Goal: Information Seeking & Learning: Learn about a topic

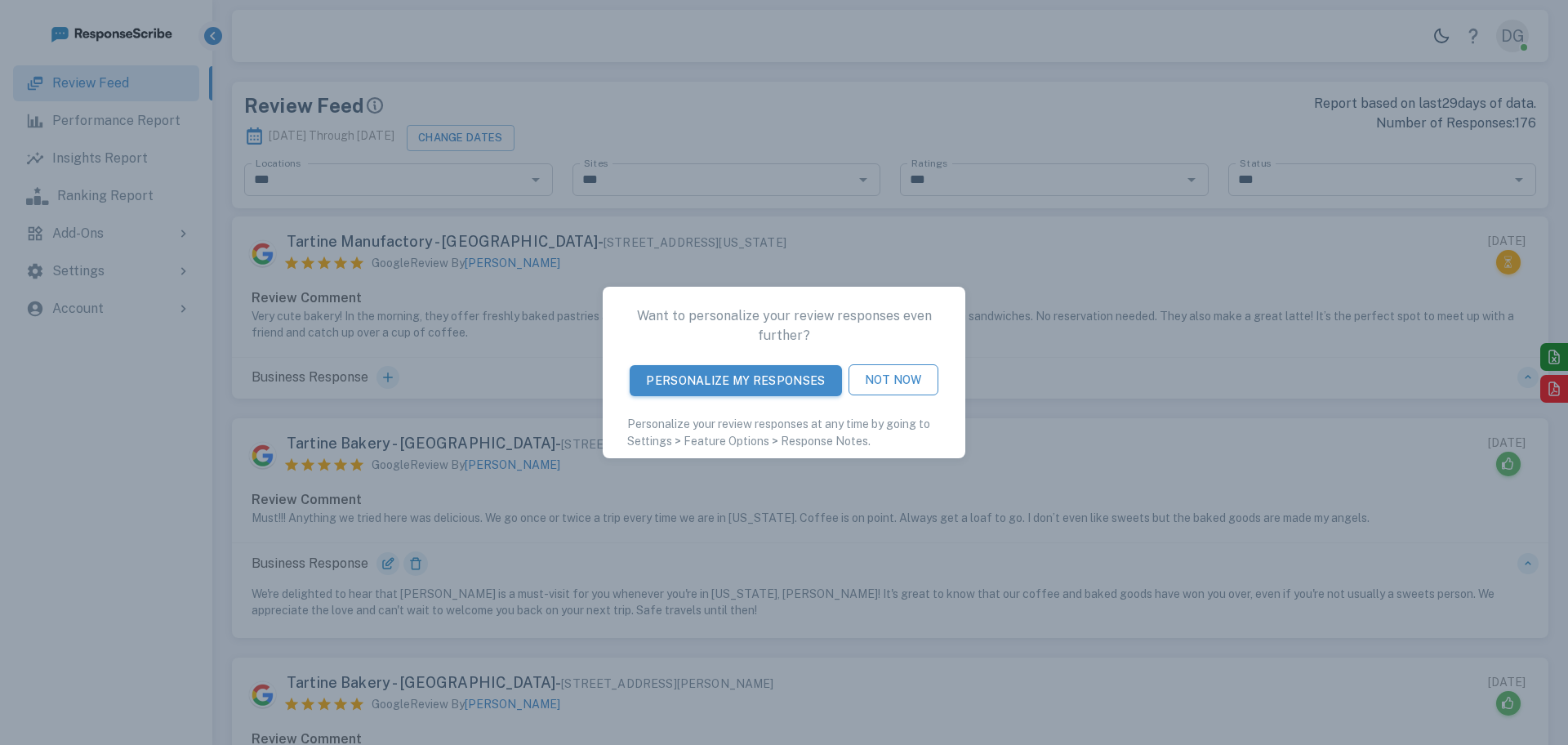
click at [884, 381] on button "Not Now" at bounding box center [894, 380] width 90 height 31
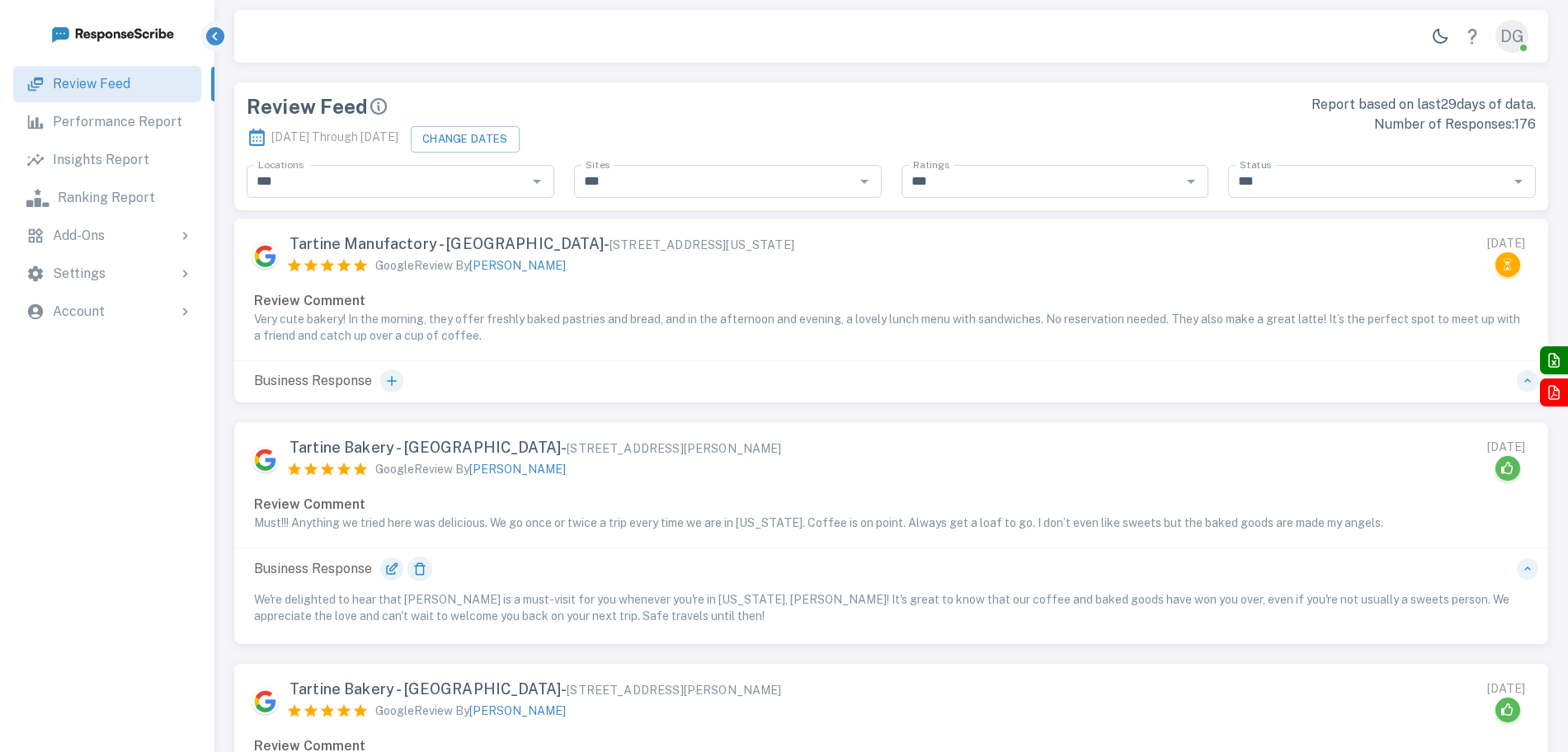
click at [146, 126] on p "Performance Report" at bounding box center [117, 123] width 129 height 20
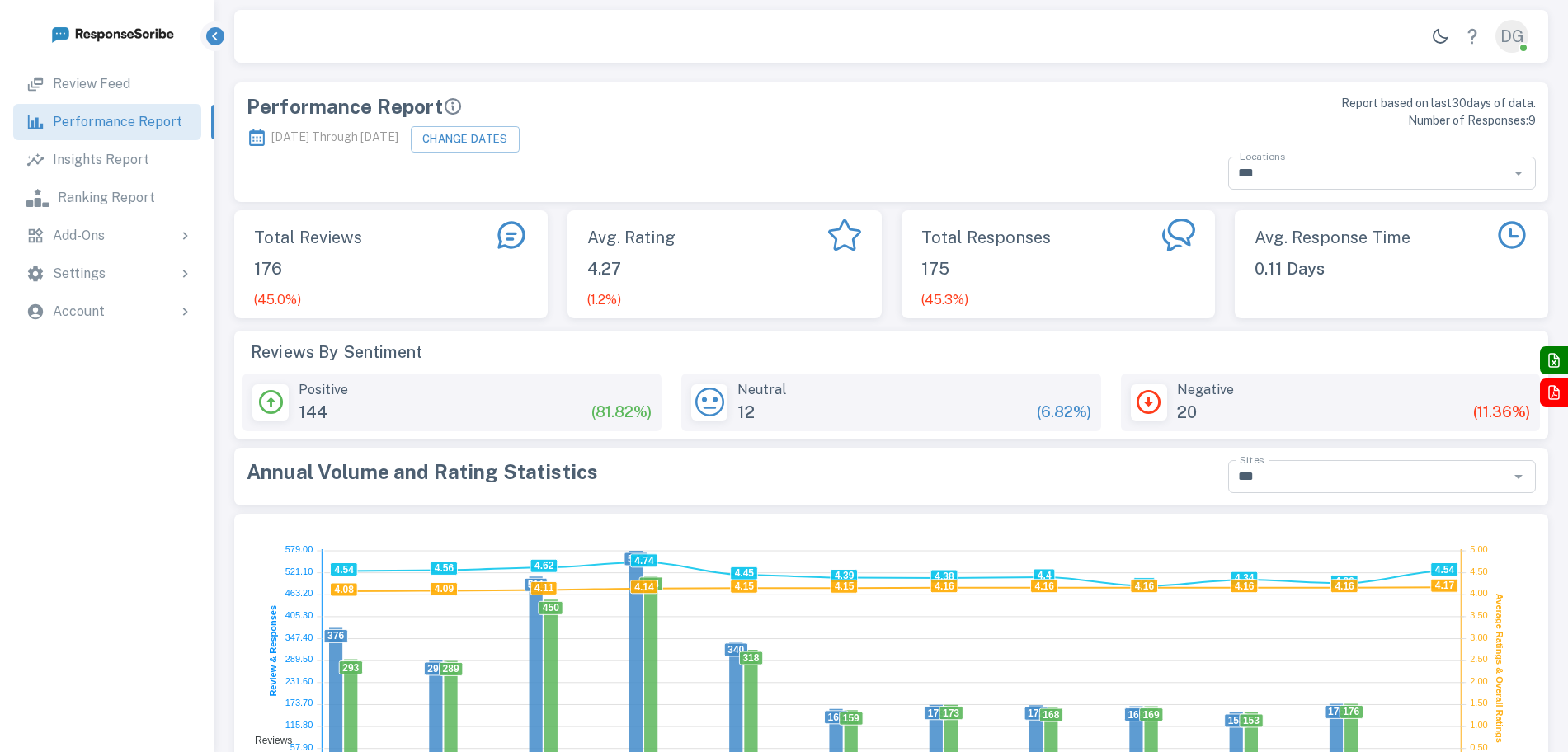
scroll to position [303, 1298]
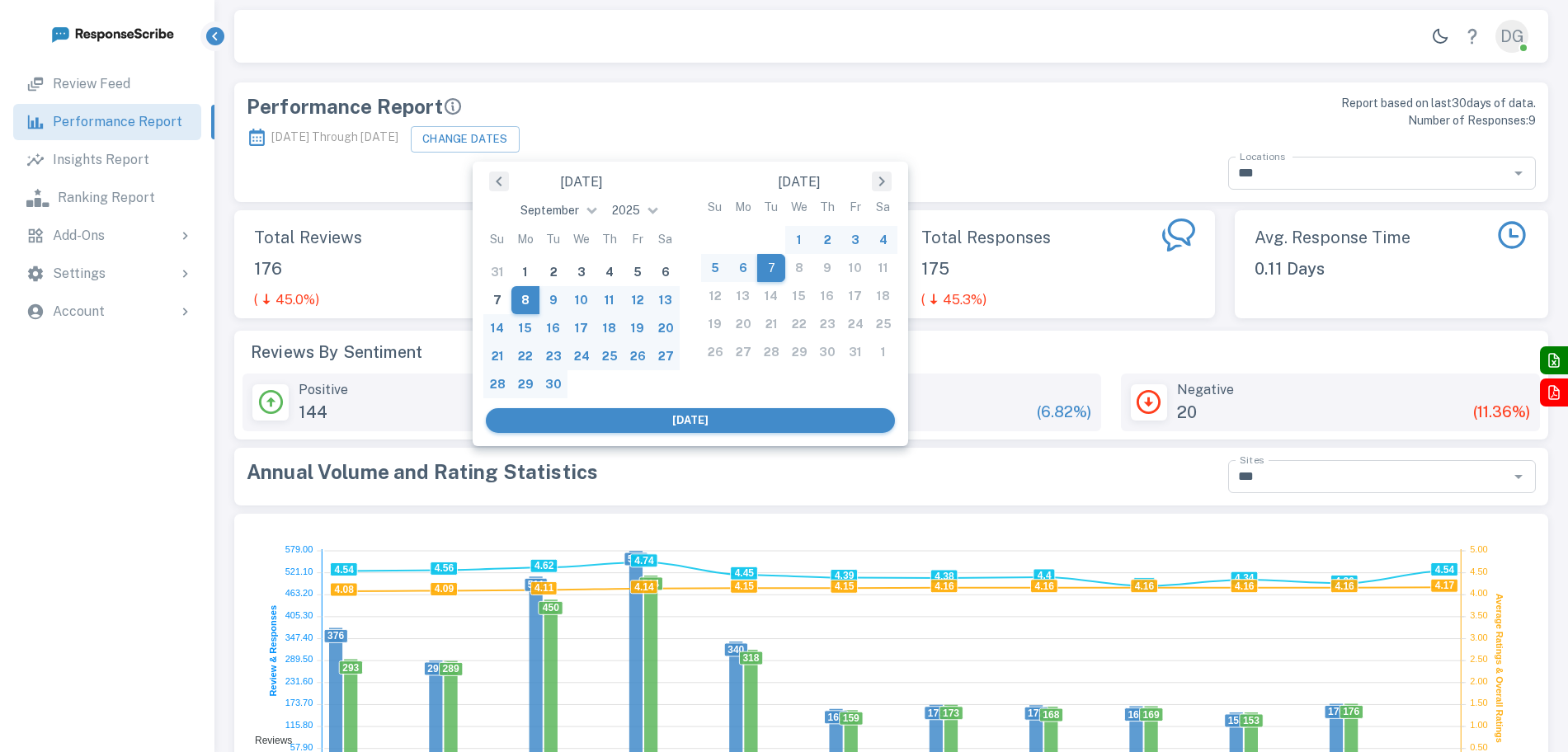
click at [520, 138] on button "Change Dates" at bounding box center [465, 139] width 109 height 27
click at [528, 271] on div "1" at bounding box center [525, 272] width 28 height 28
click at [557, 386] on div "30" at bounding box center [553, 384] width 28 height 28
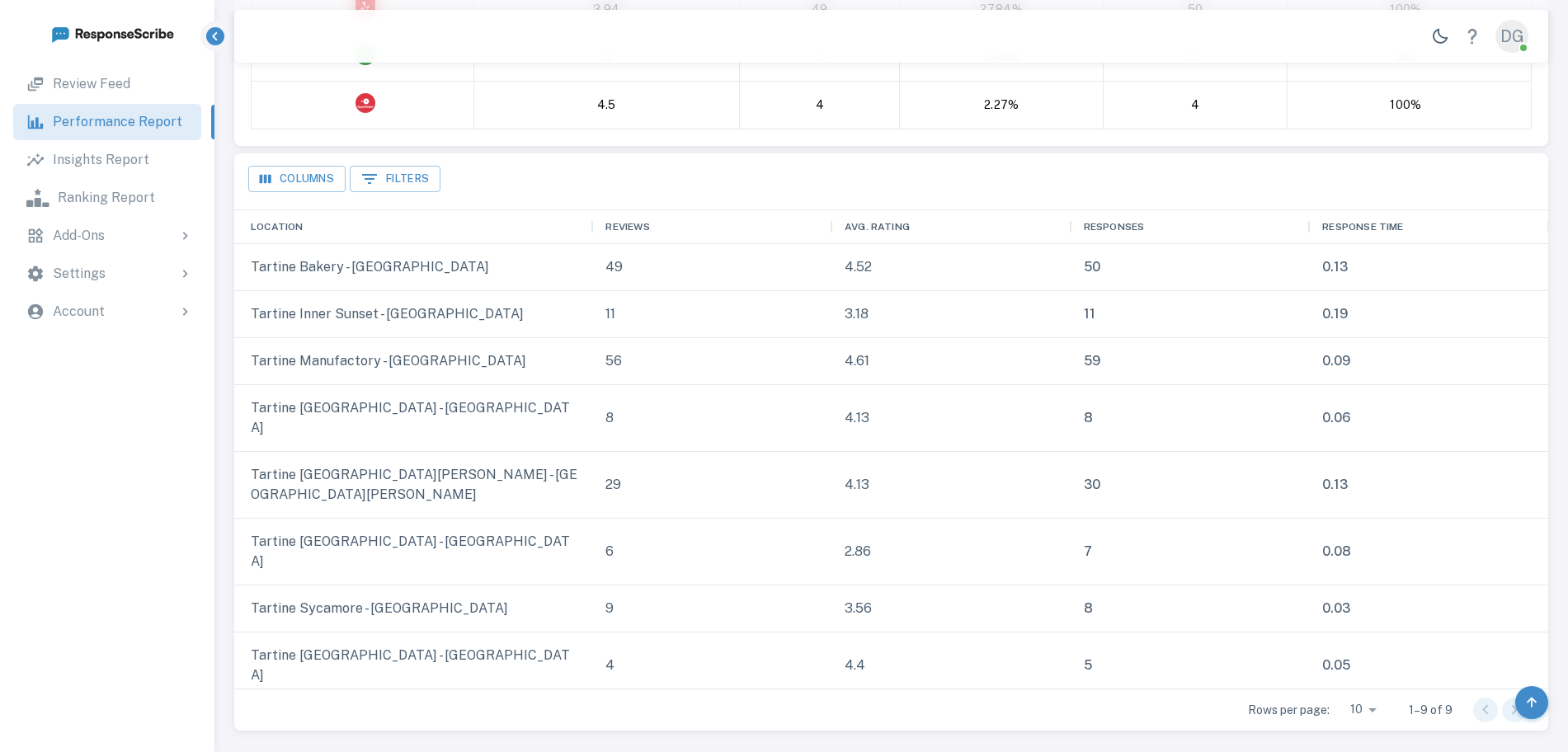
scroll to position [1042, 0]
click at [116, 79] on p "Review Feed" at bounding box center [91, 84] width 77 height 20
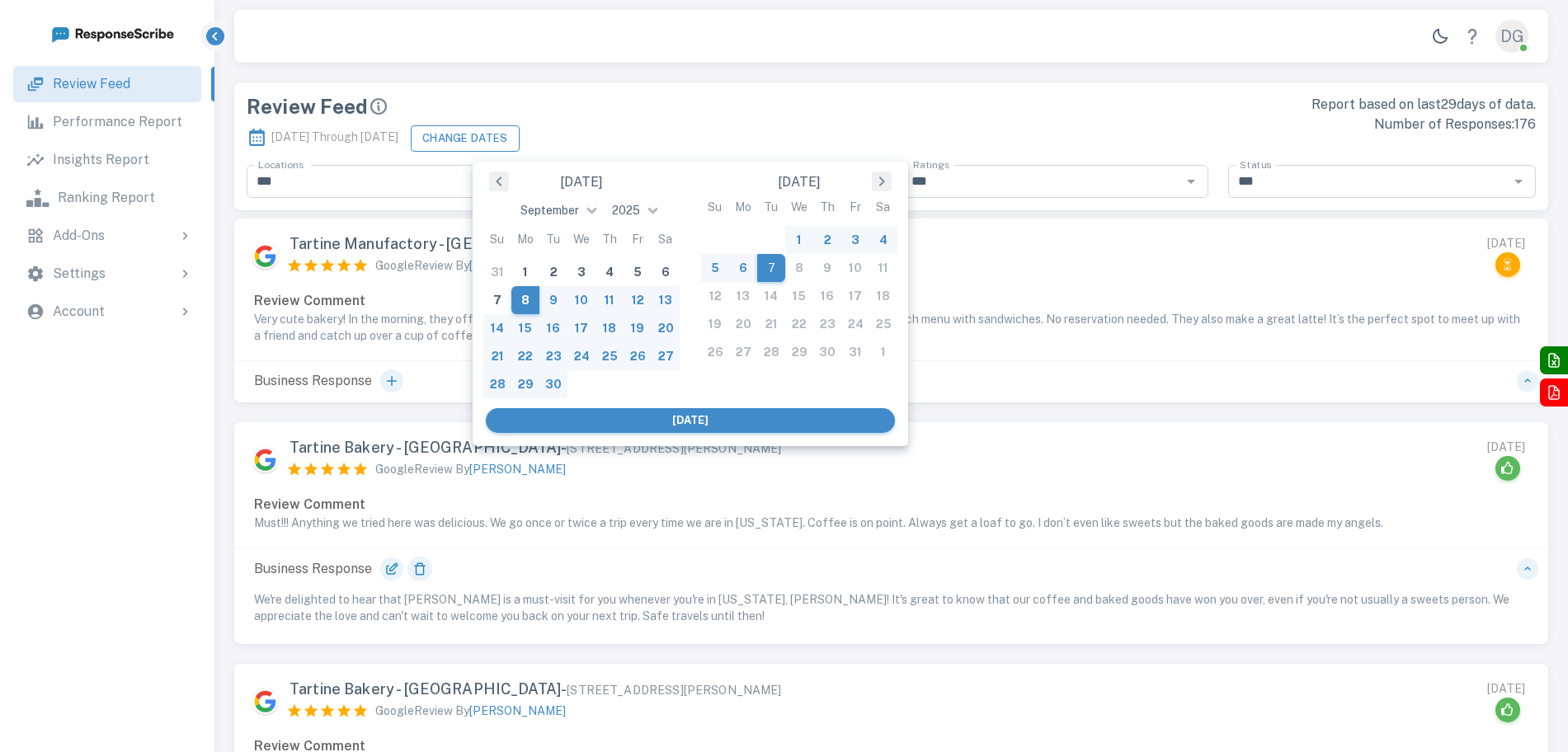
click at [520, 134] on button "Change Dates" at bounding box center [465, 138] width 109 height 27
drag, startPoint x: 526, startPoint y: 269, endPoint x: 450, endPoint y: 586, distance: 326.0
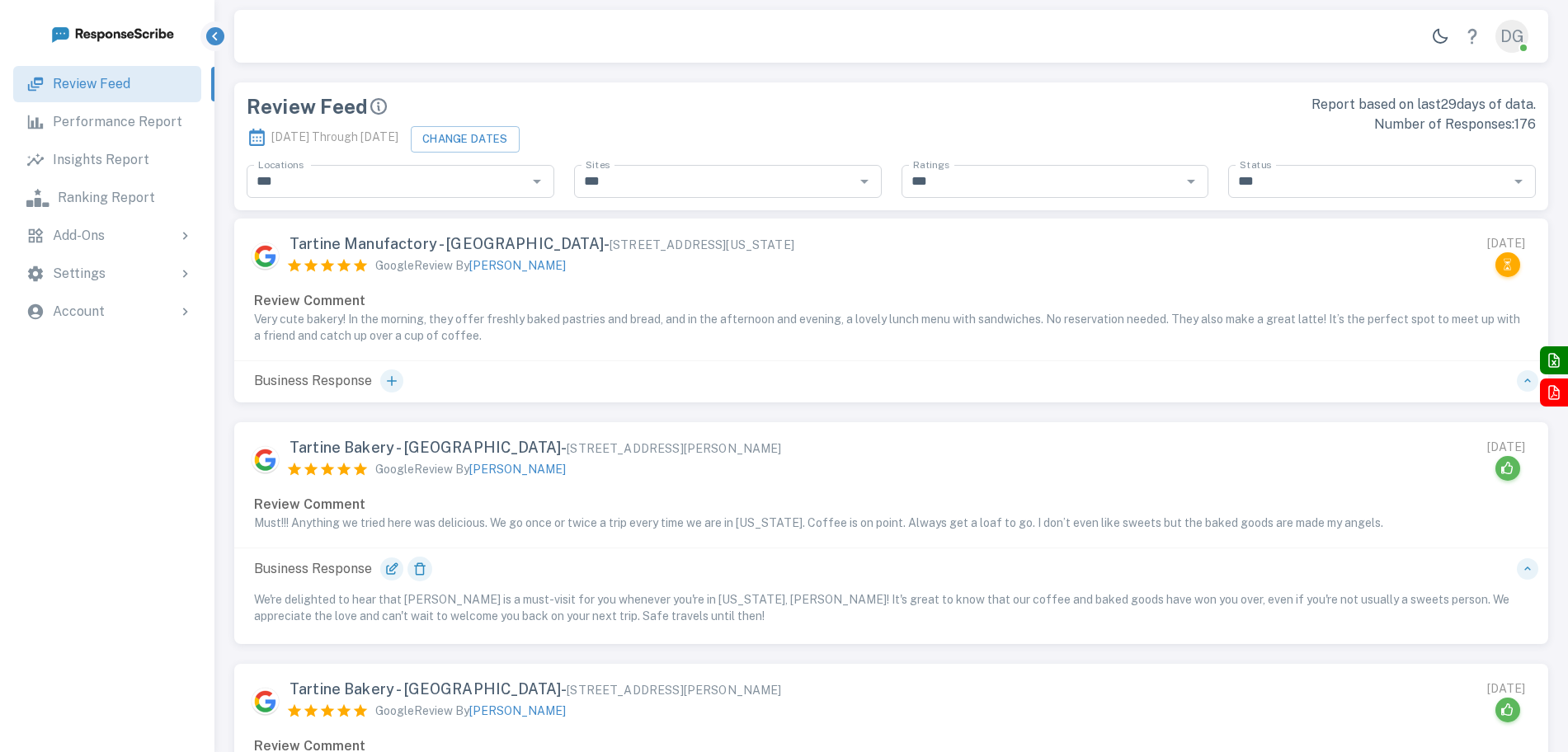
click at [661, 125] on div "[DATE] Through [DATE] Change Dates" at bounding box center [564, 136] width 635 height 39
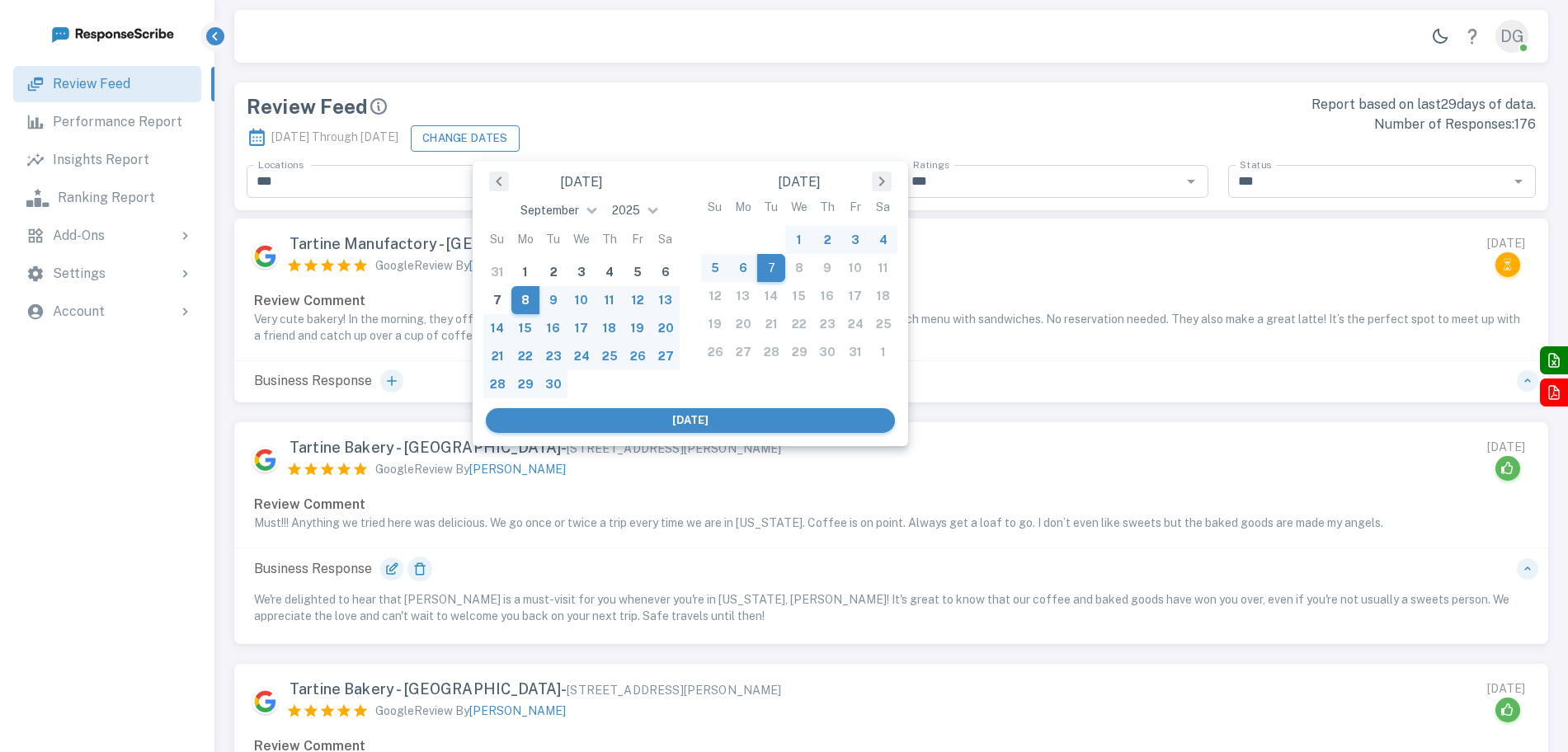
click at [520, 142] on button "Change Dates" at bounding box center [465, 138] width 109 height 27
click at [521, 269] on div "1" at bounding box center [525, 272] width 28 height 28
click at [554, 384] on div "30" at bounding box center [553, 384] width 28 height 28
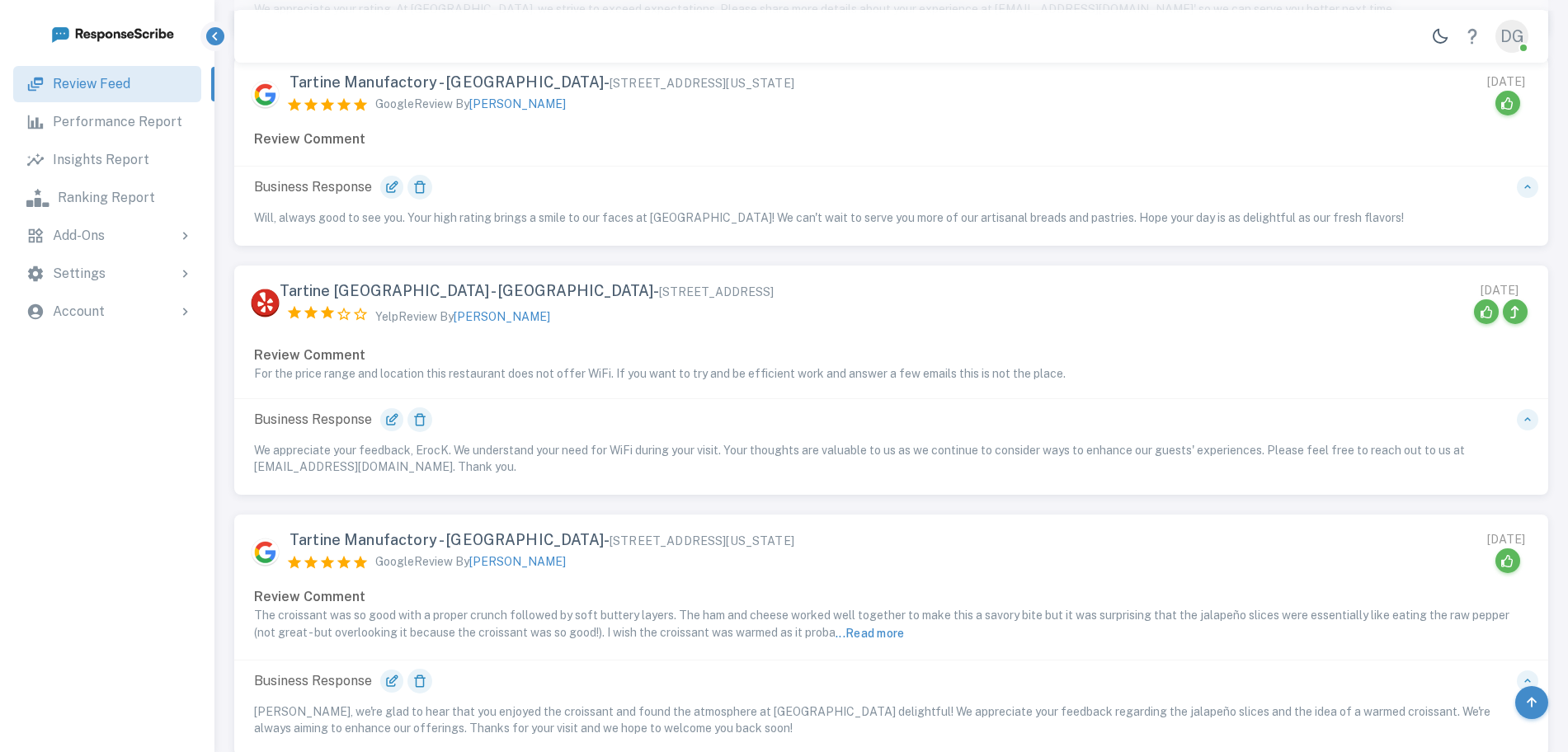
scroll to position [1877, 0]
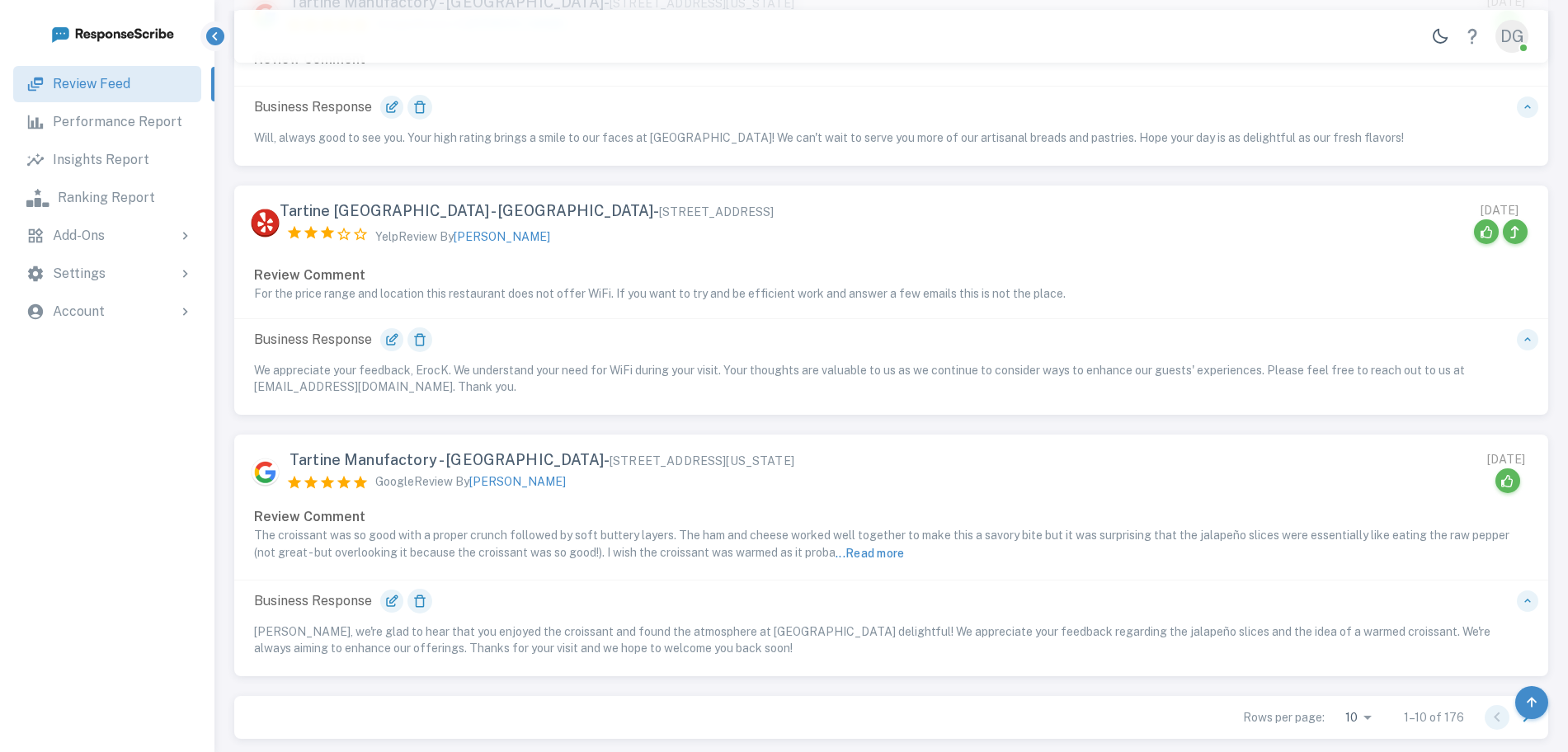
click at [1528, 708] on icon "Go to next page" at bounding box center [1526, 717] width 20 height 20
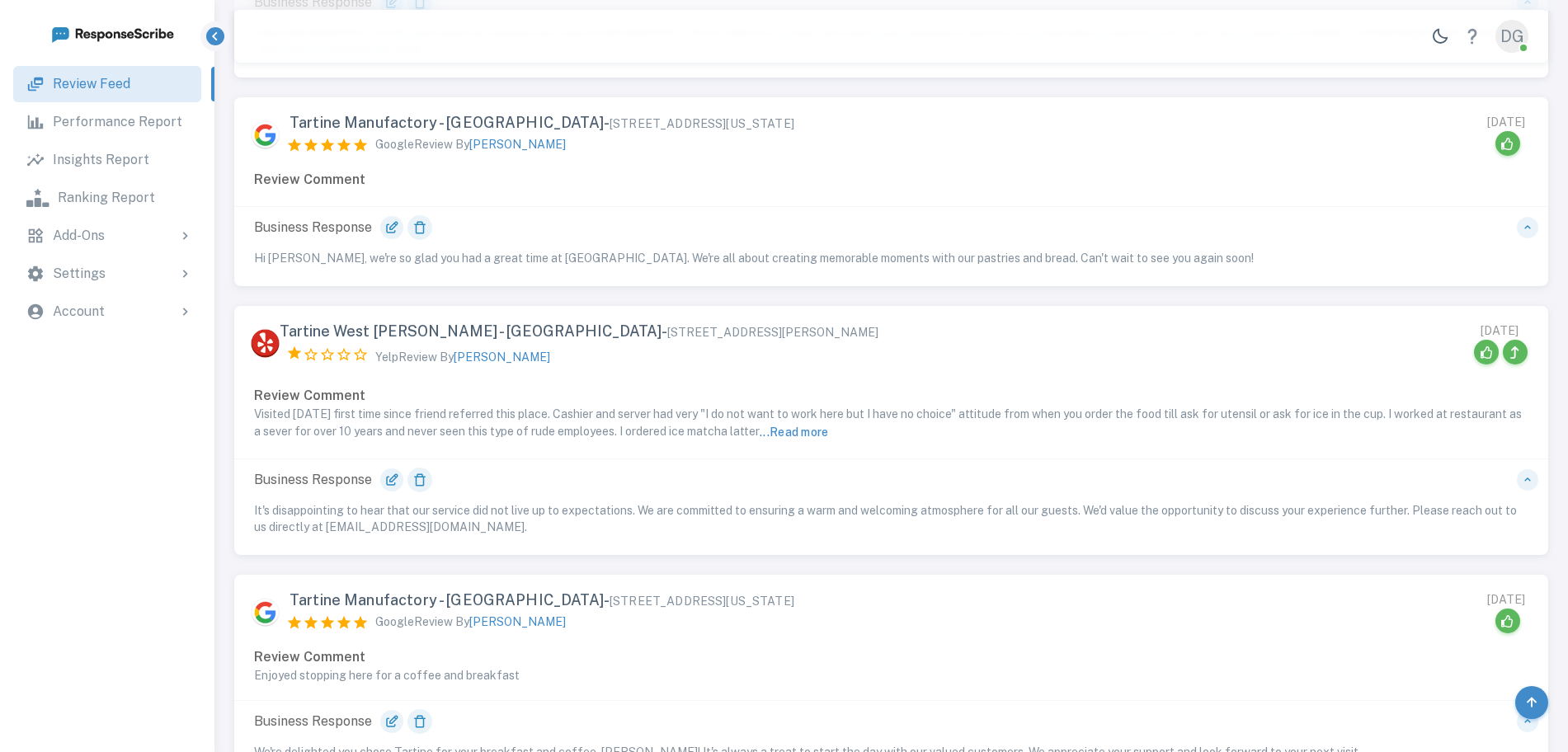
scroll to position [1637, 0]
click at [829, 423] on button "... Read more" at bounding box center [794, 433] width 69 height 20
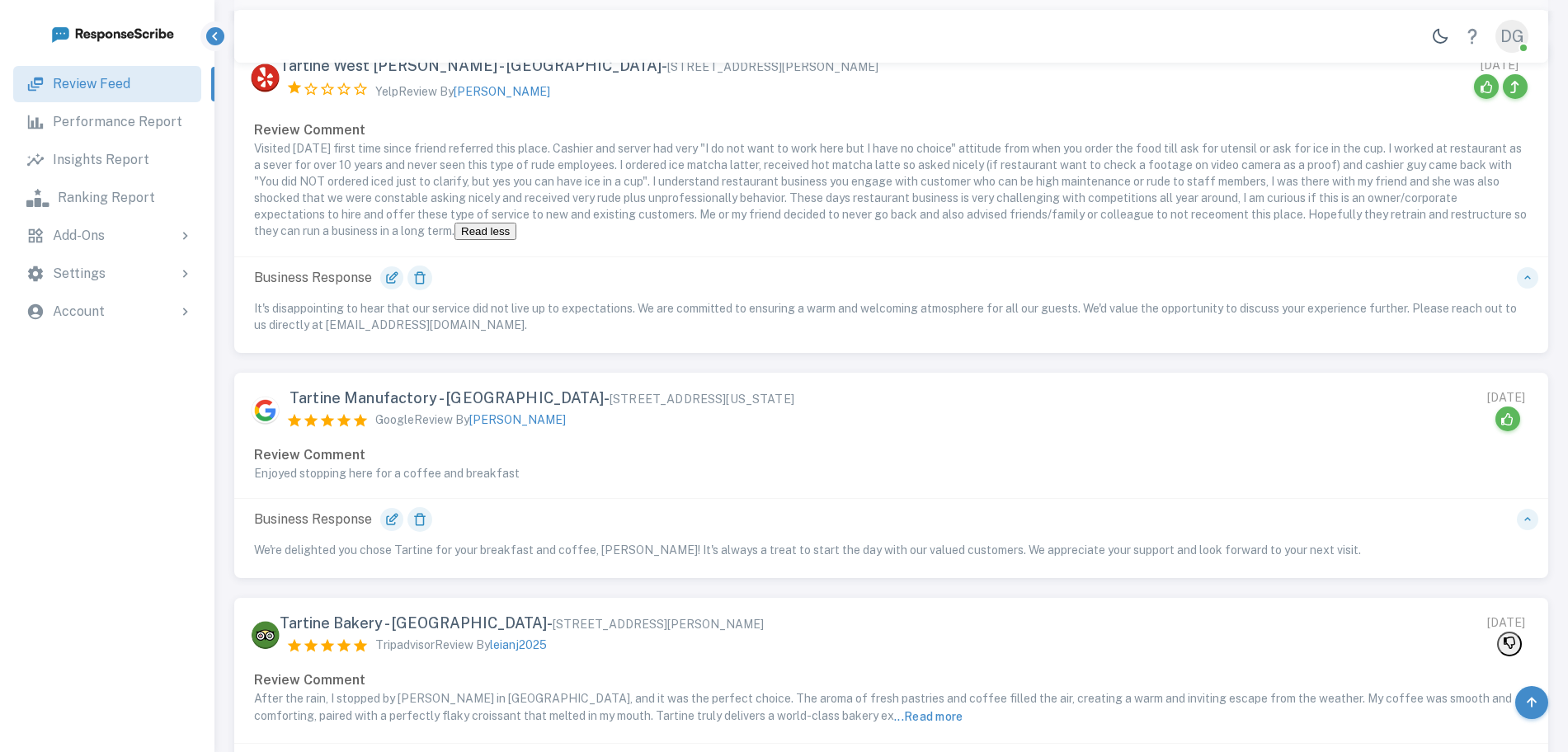
scroll to position [1977, 0]
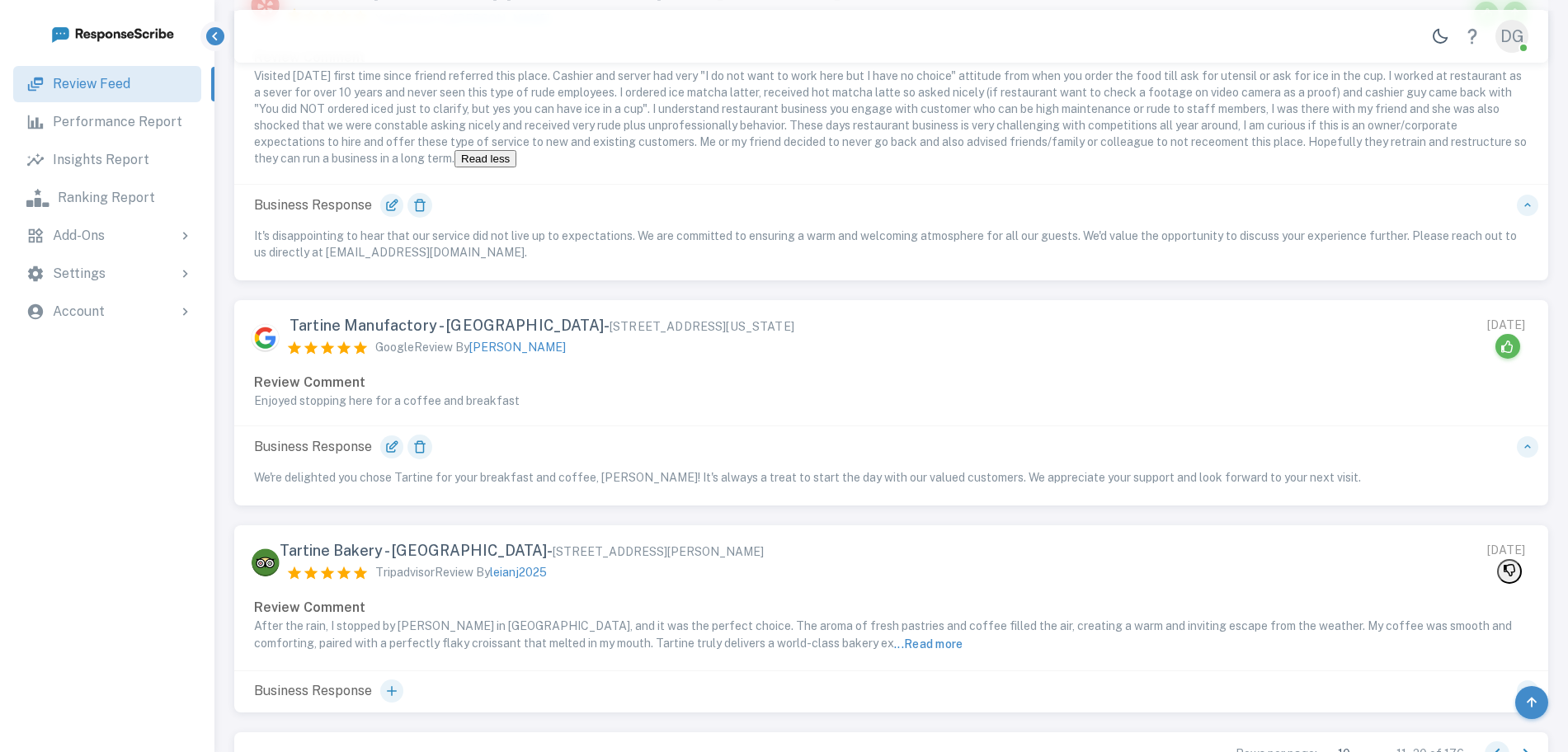
click at [1527, 749] on icon "Go to next page" at bounding box center [1527, 754] width 6 height 10
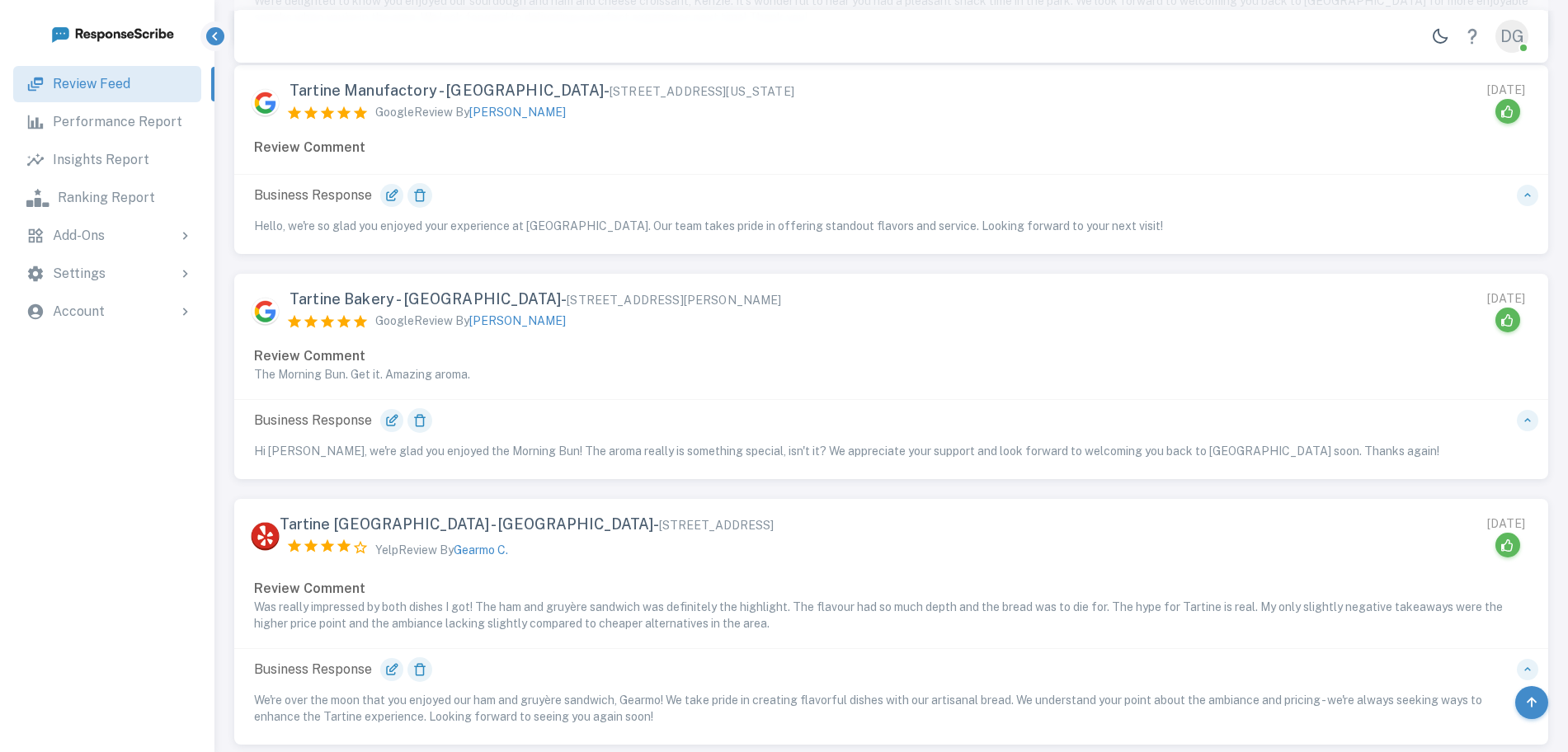
scroll to position [1797, 0]
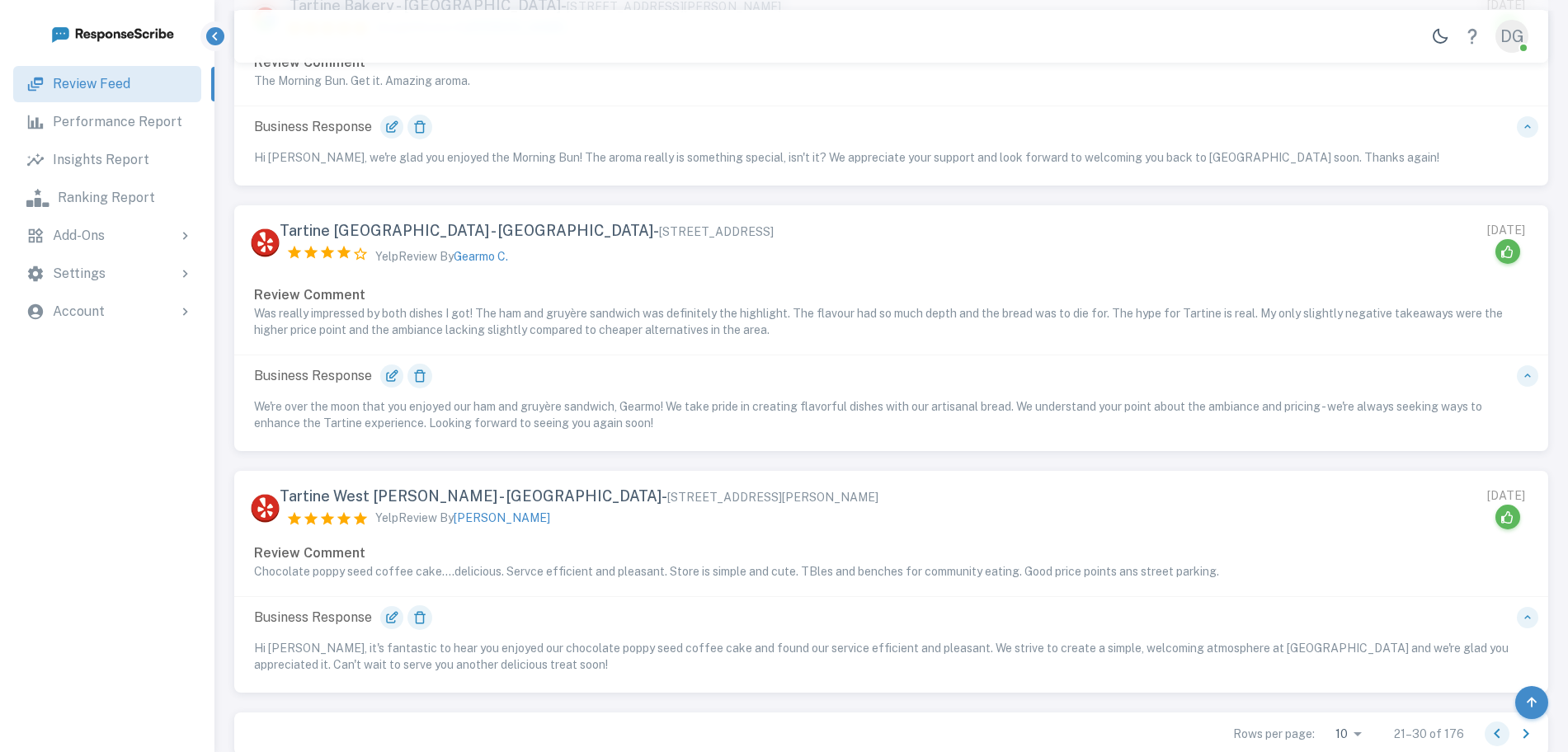
click at [1526, 724] on icon "Go to next page" at bounding box center [1526, 734] width 20 height 20
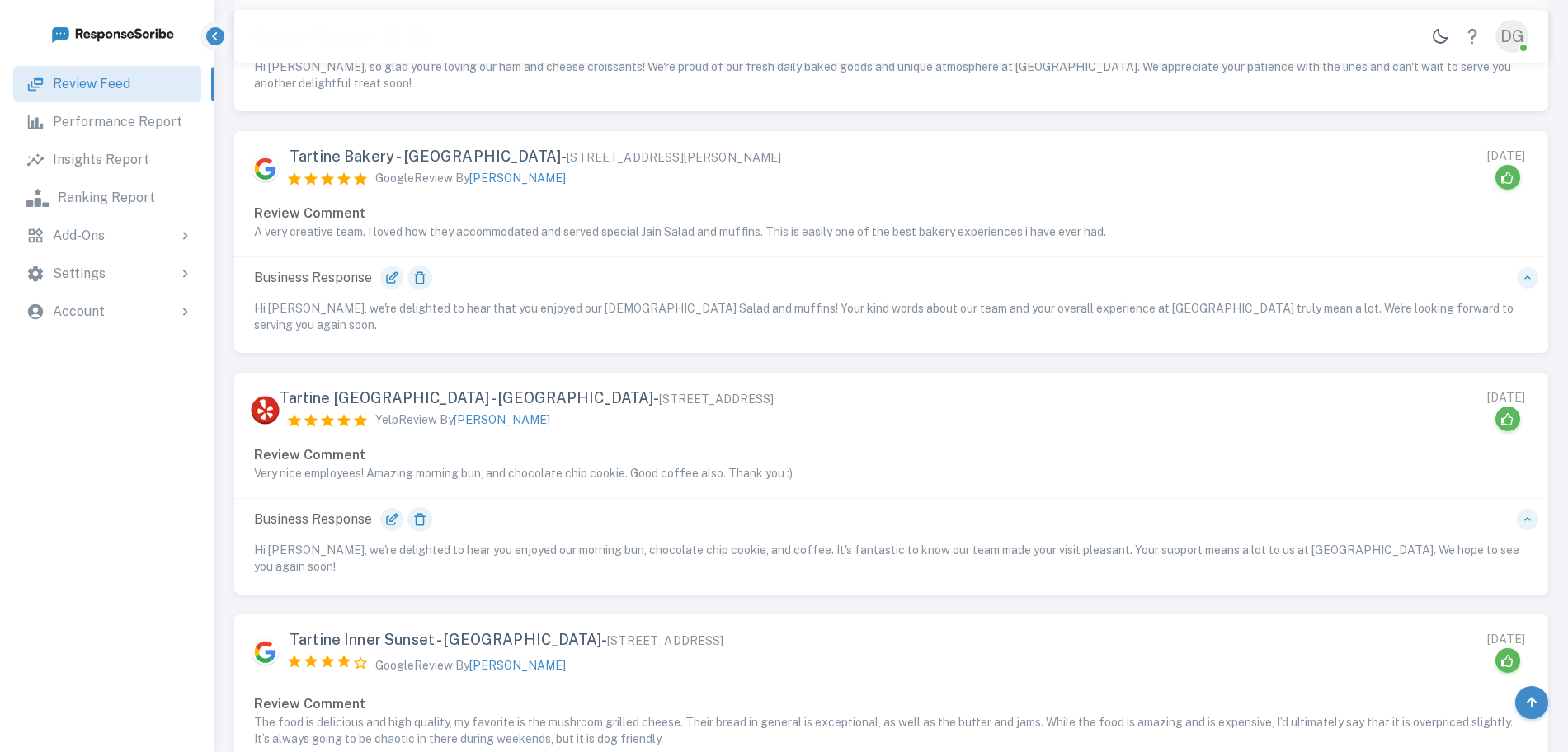
scroll to position [2071, 0]
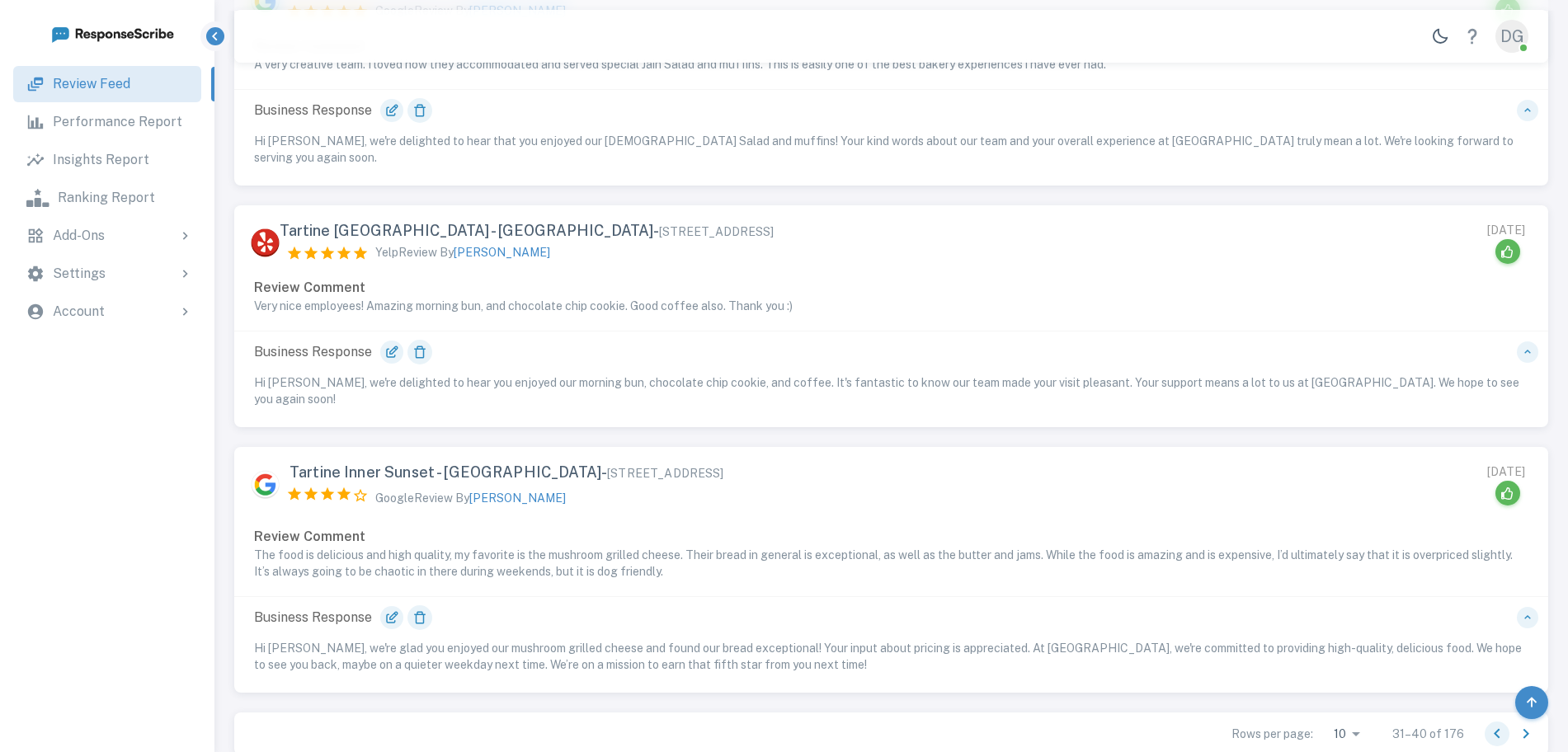
click at [1525, 729] on icon "Go to next page" at bounding box center [1527, 734] width 6 height 10
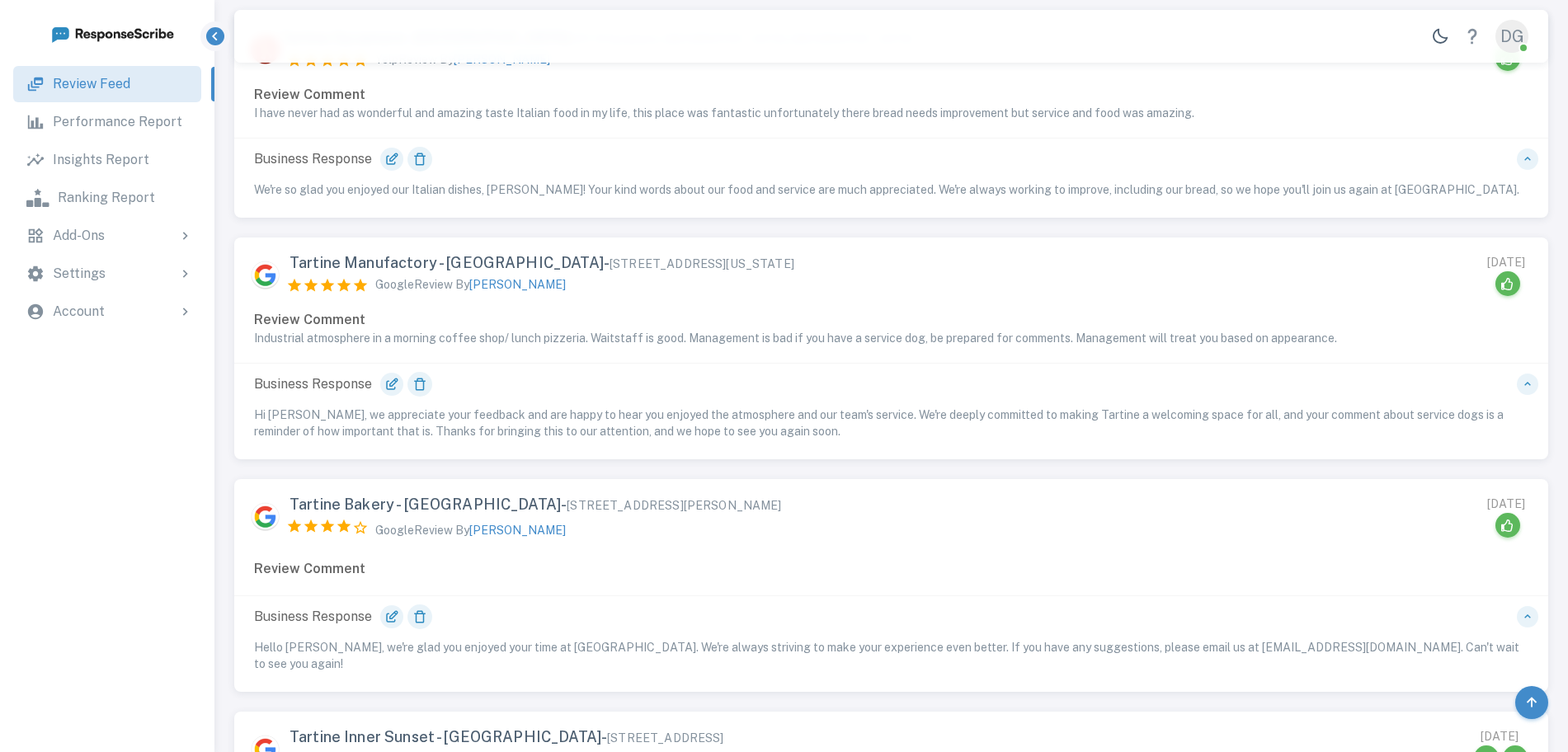
scroll to position [1860, 0]
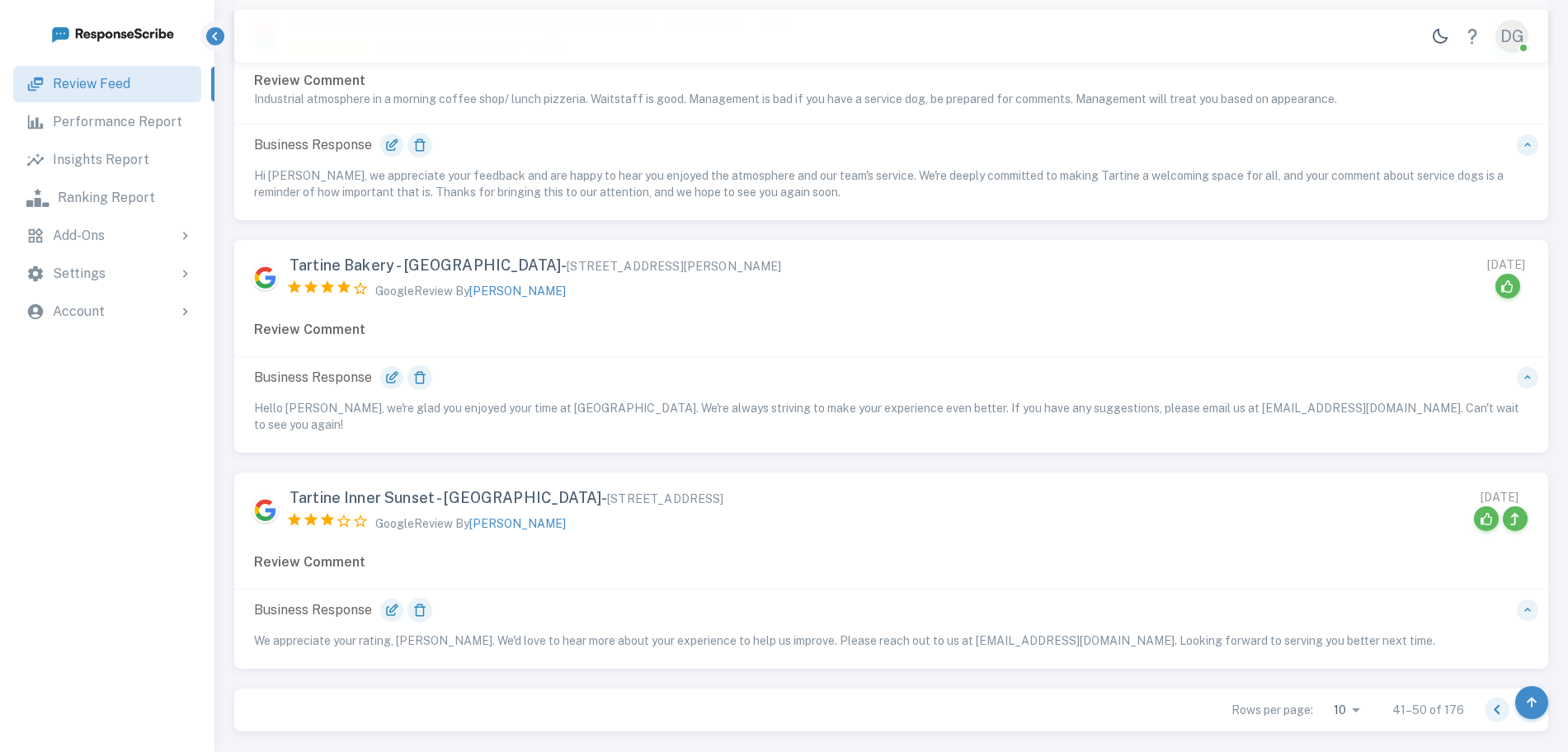
click at [1524, 706] on icon "Go to next page" at bounding box center [1527, 710] width 6 height 10
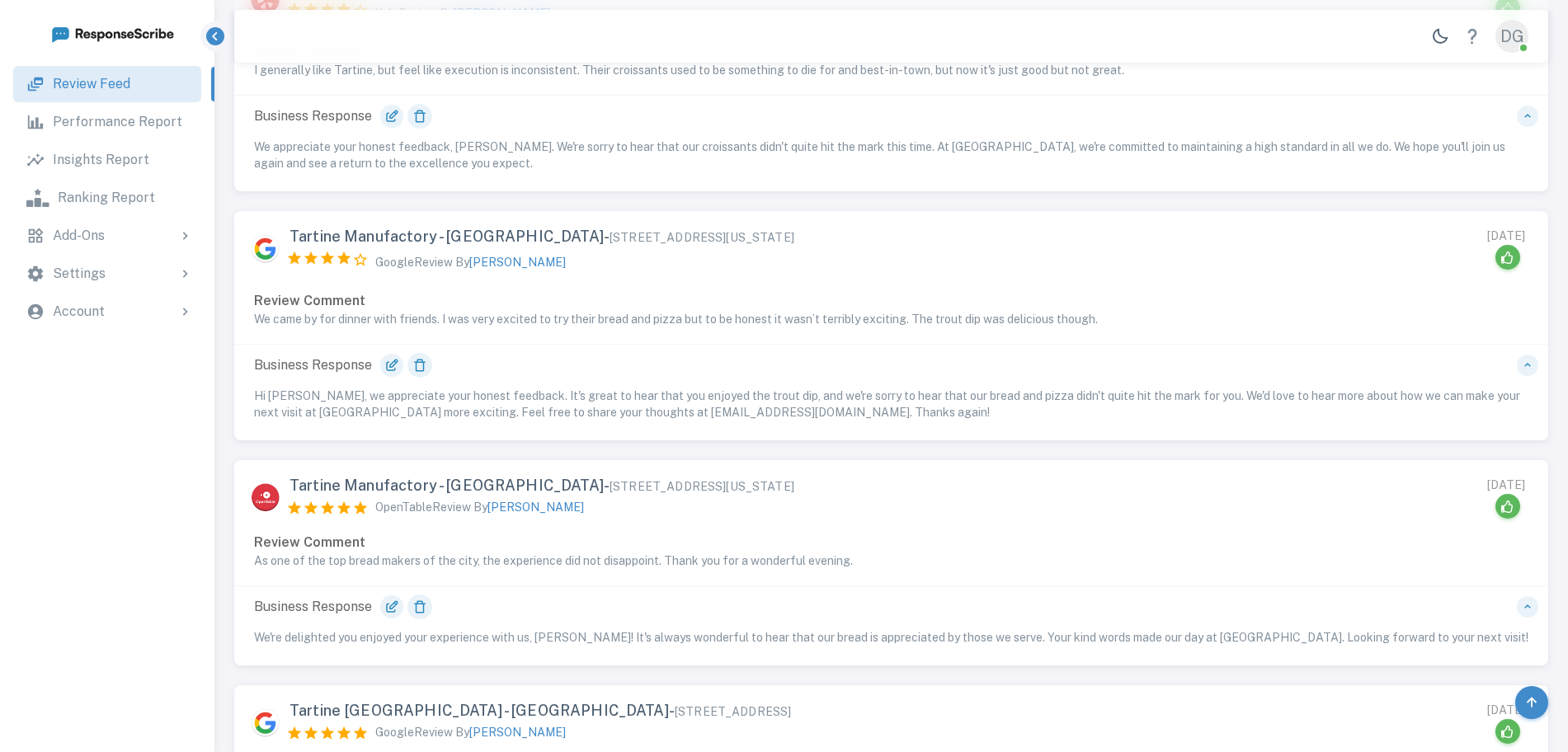
scroll to position [1857, 0]
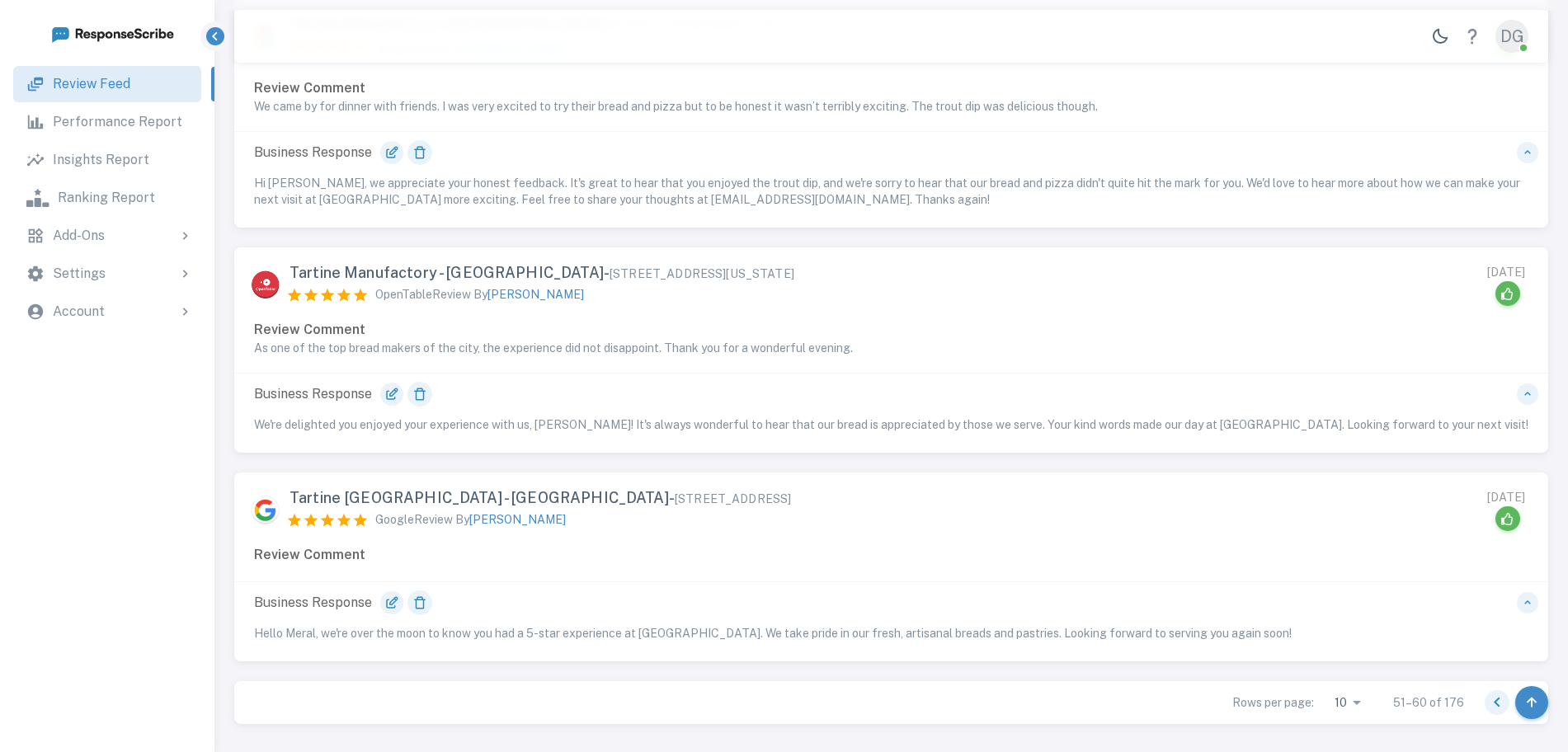
click at [1524, 693] on icon "Go to next page" at bounding box center [1526, 703] width 20 height 20
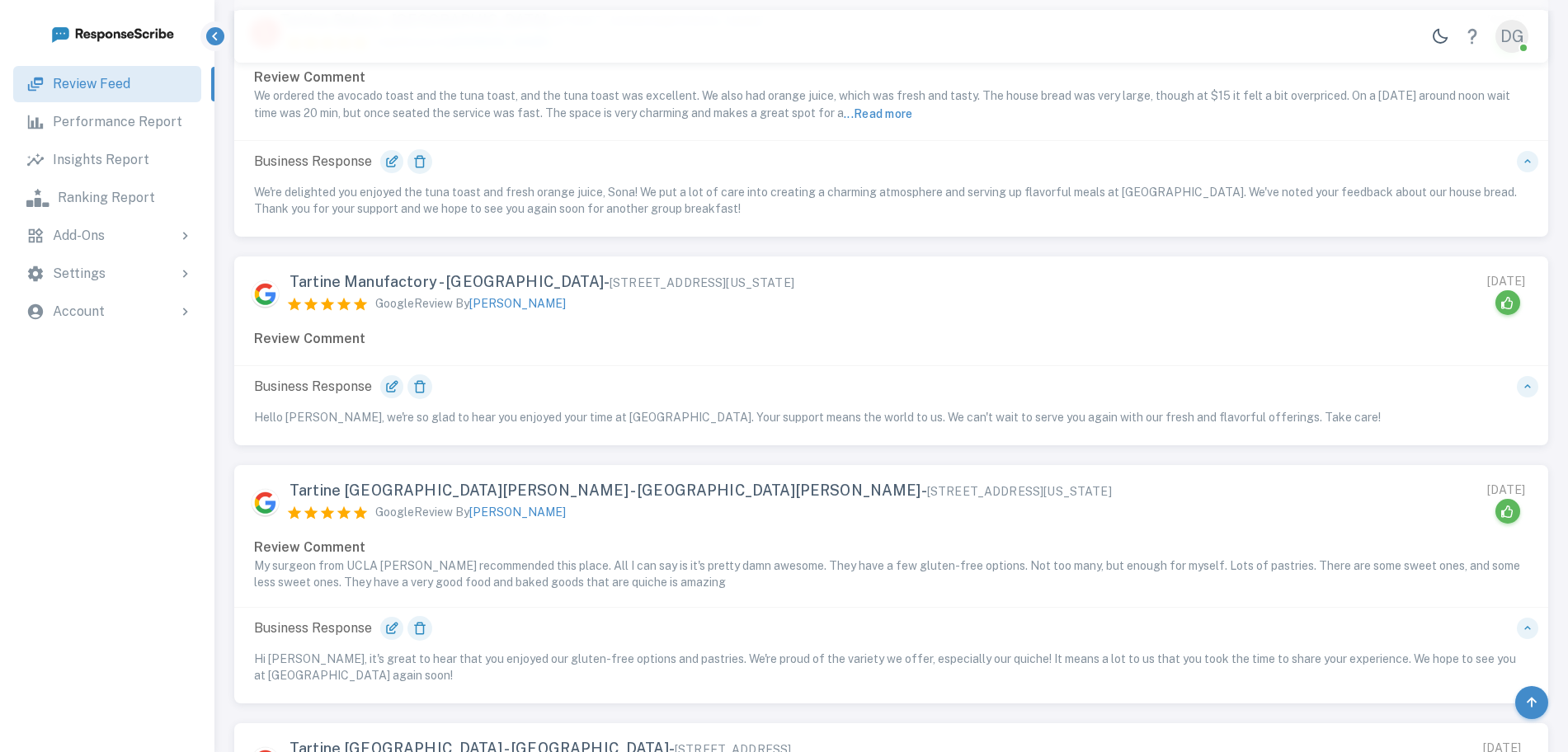
scroll to position [1855, 0]
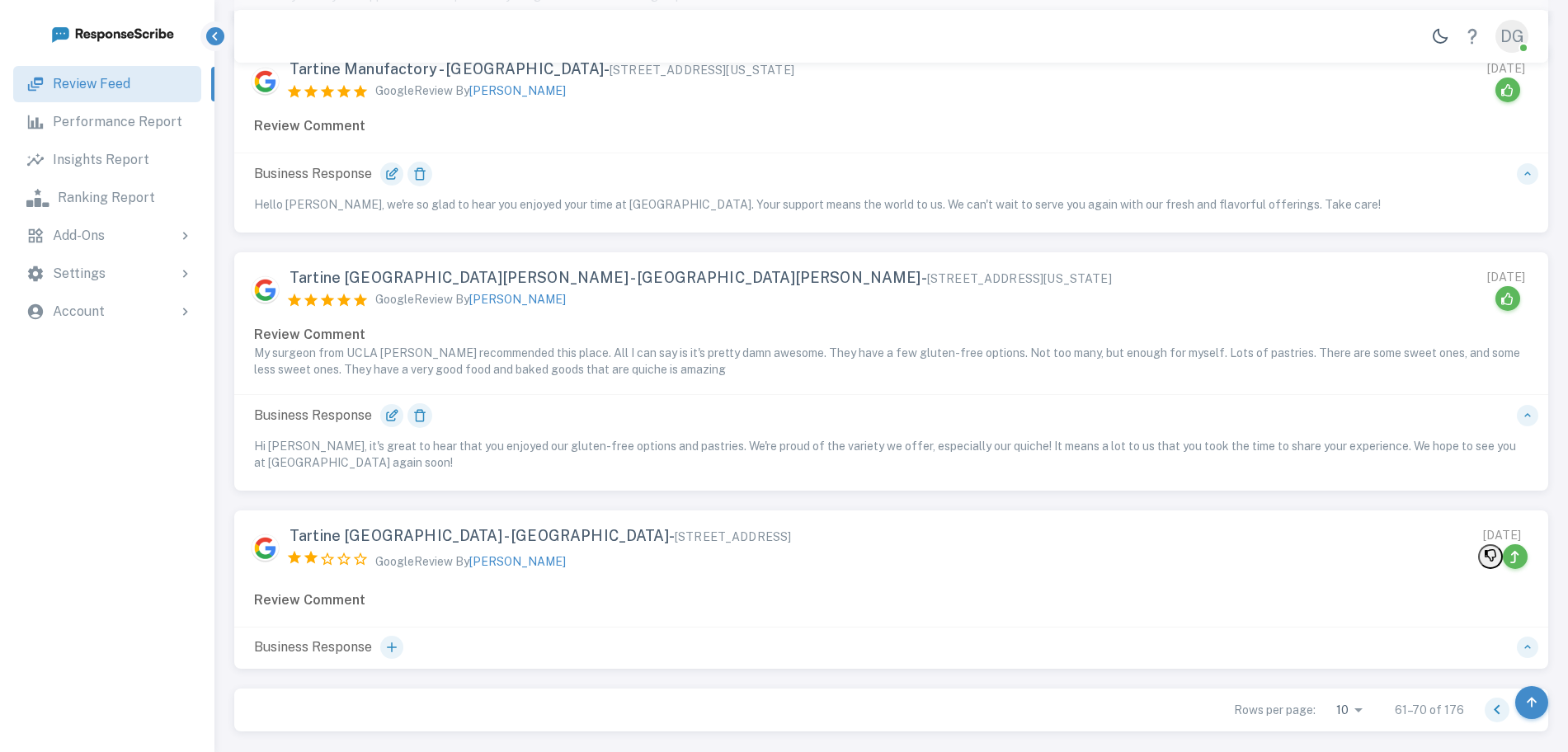
click at [1524, 706] on icon "Go to next page" at bounding box center [1527, 710] width 6 height 10
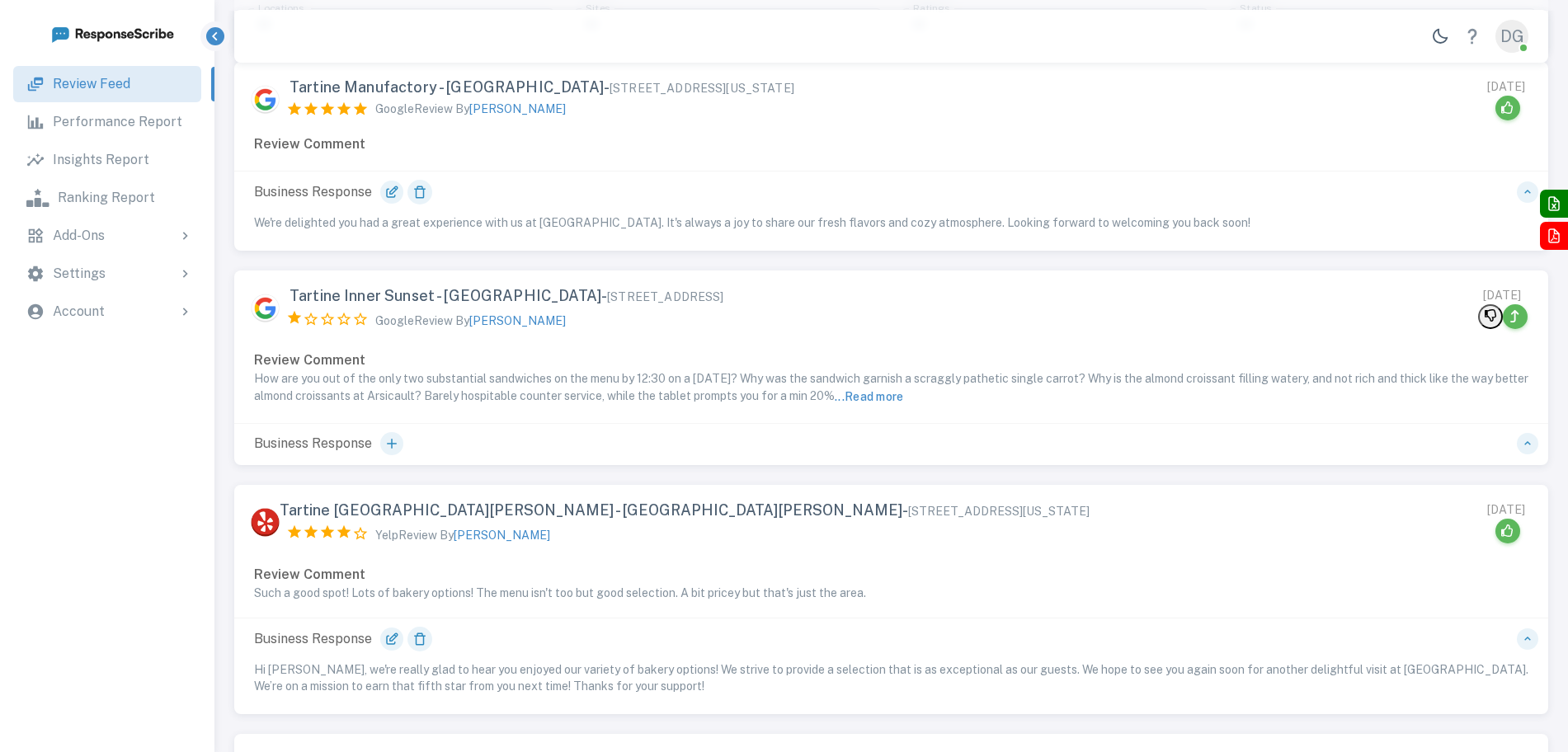
scroll to position [158, 0]
click at [904, 388] on button "... Read more" at bounding box center [869, 394] width 69 height 20
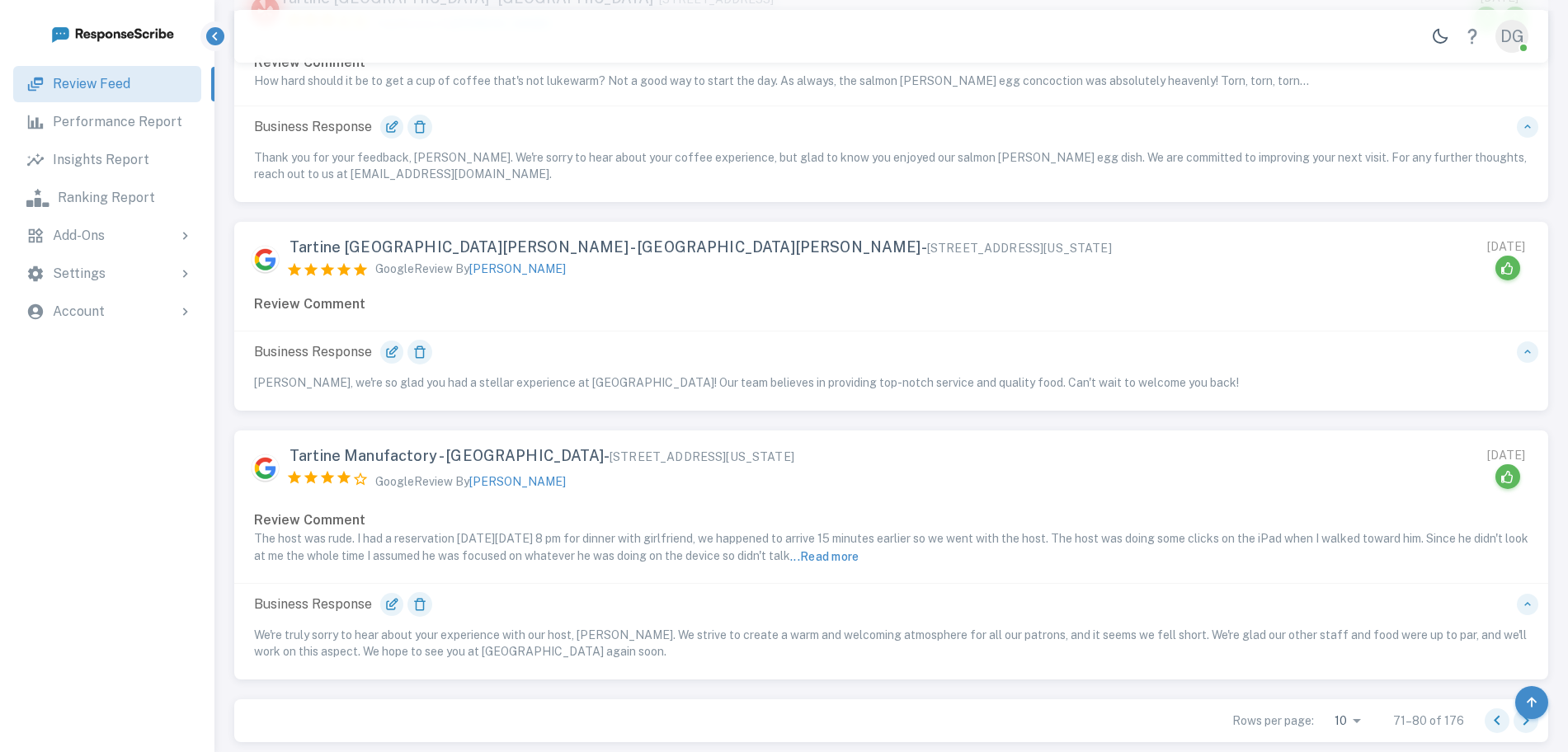
scroll to position [1909, 0]
click at [1528, 712] on icon "Go to next page" at bounding box center [1526, 722] width 20 height 20
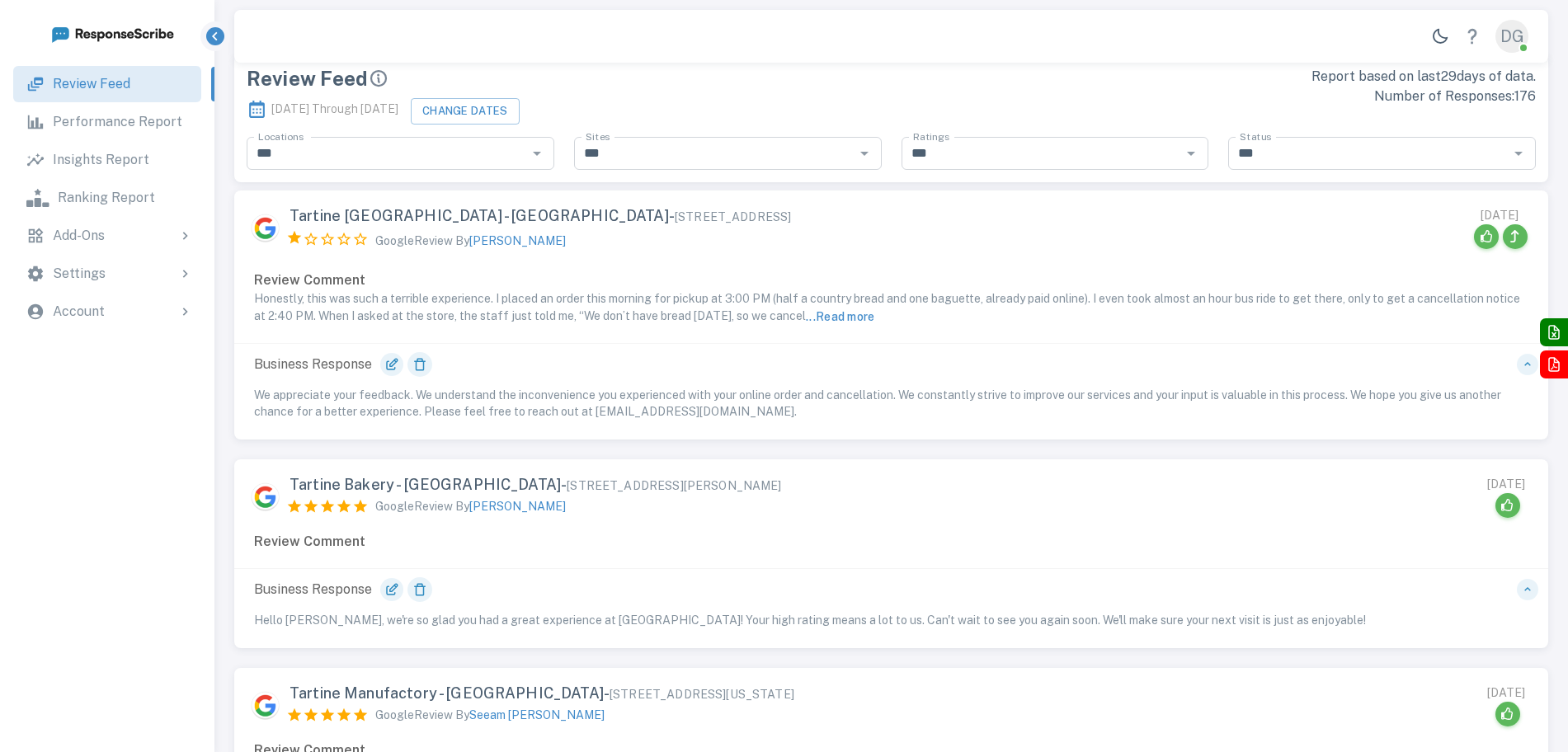
scroll to position [29, 0]
click at [835, 305] on button "... Read more" at bounding box center [840, 315] width 69 height 20
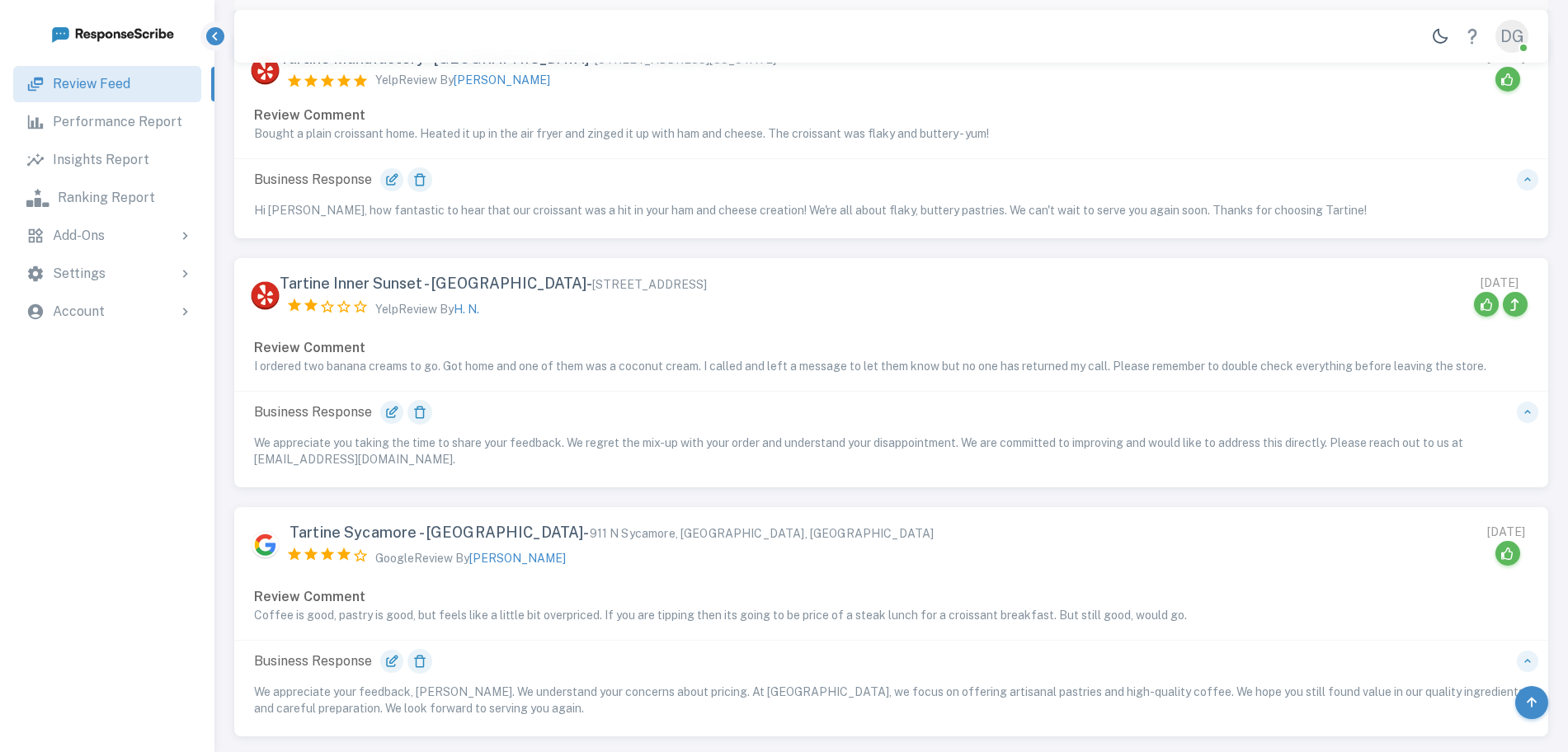
scroll to position [1389, 0]
click at [1084, 456] on div "We appreciate you taking the time to share your feedback. We regret the mix-up …" at bounding box center [891, 460] width 1314 height 52
